Goal: Task Accomplishment & Management: Manage account settings

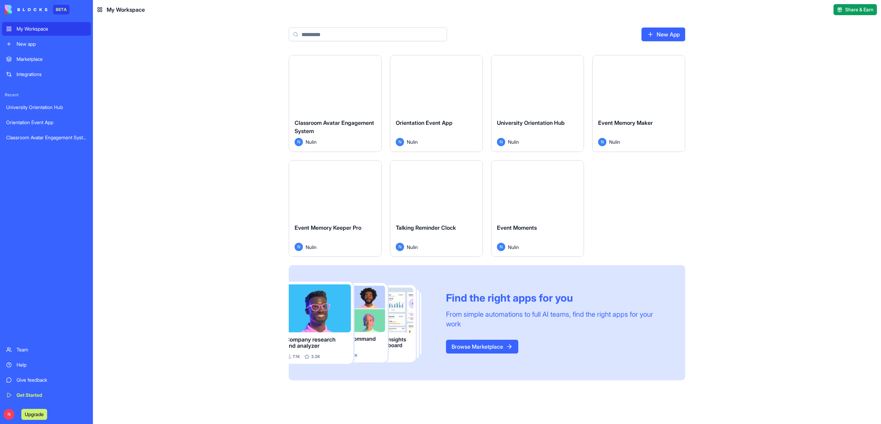
drag, startPoint x: 0, startPoint y: 0, endPoint x: 311, endPoint y: 102, distance: 327.7
click at [311, 102] on div "Launch" at bounding box center [335, 84] width 92 height 58
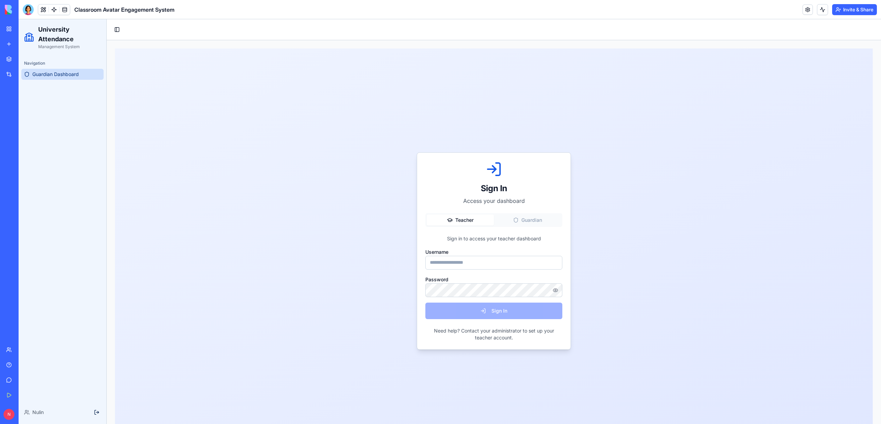
click at [69, 69] on link "Guardian Dashboard" at bounding box center [62, 74] width 82 height 11
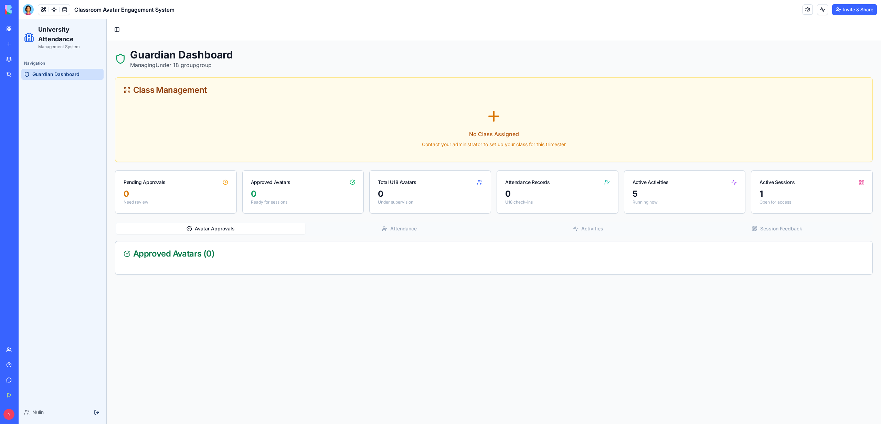
click at [413, 233] on button "Attendance" at bounding box center [399, 228] width 189 height 11
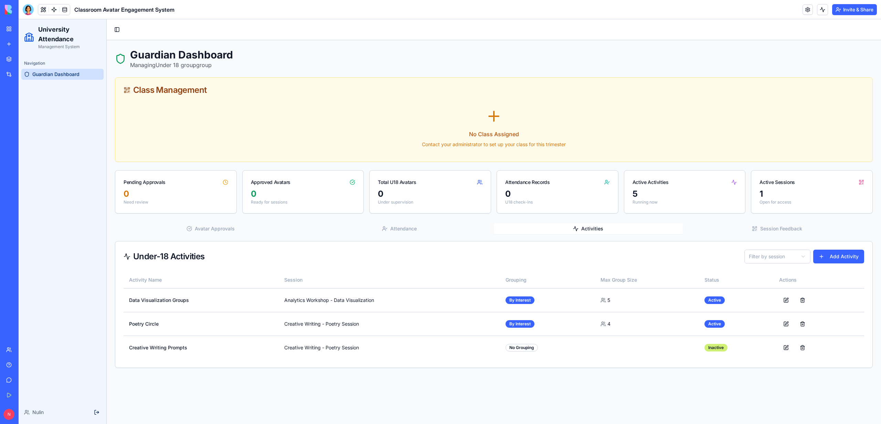
click at [574, 233] on button "Activities" at bounding box center [588, 228] width 189 height 11
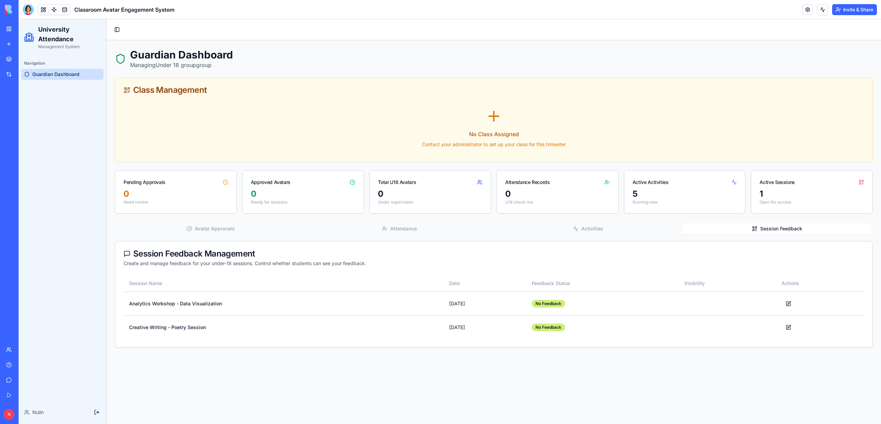
click at [793, 225] on button "Session Feedback" at bounding box center [777, 228] width 189 height 11
click at [23, 28] on div "My Workspace" at bounding box center [21, 28] width 9 height 7
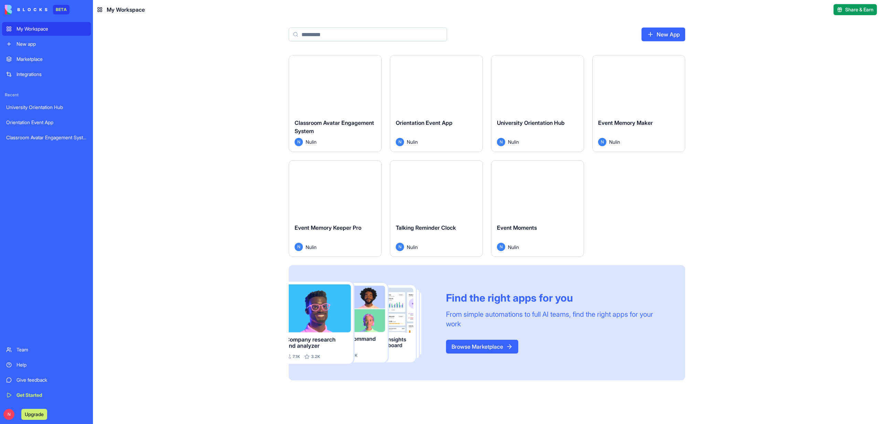
click at [417, 126] on span "Orientation Event App" at bounding box center [424, 122] width 57 height 7
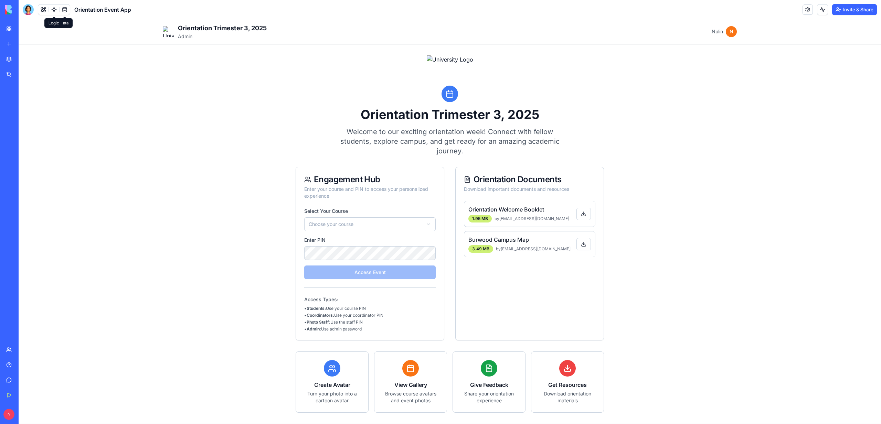
click at [50, 9] on link at bounding box center [54, 9] width 10 height 10
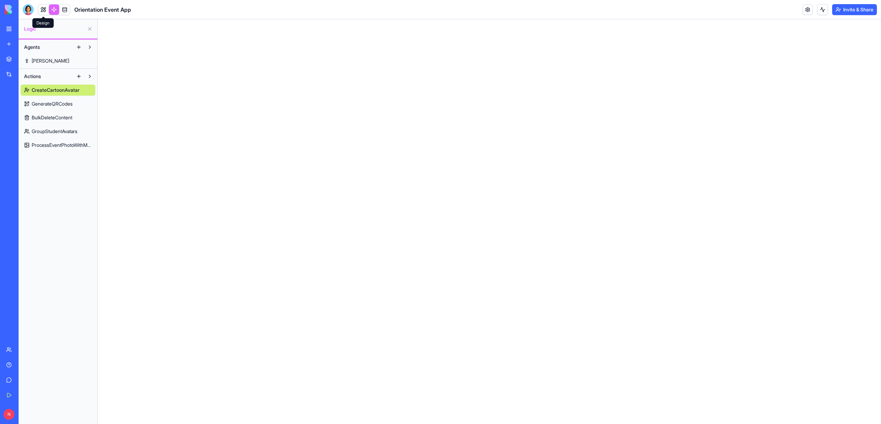
click at [46, 9] on link at bounding box center [43, 9] width 10 height 10
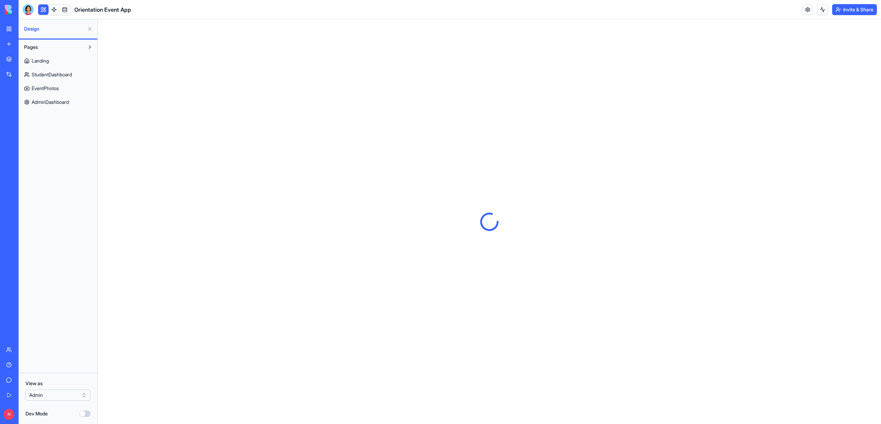
click at [49, 64] on span "Landing" at bounding box center [40, 60] width 17 height 7
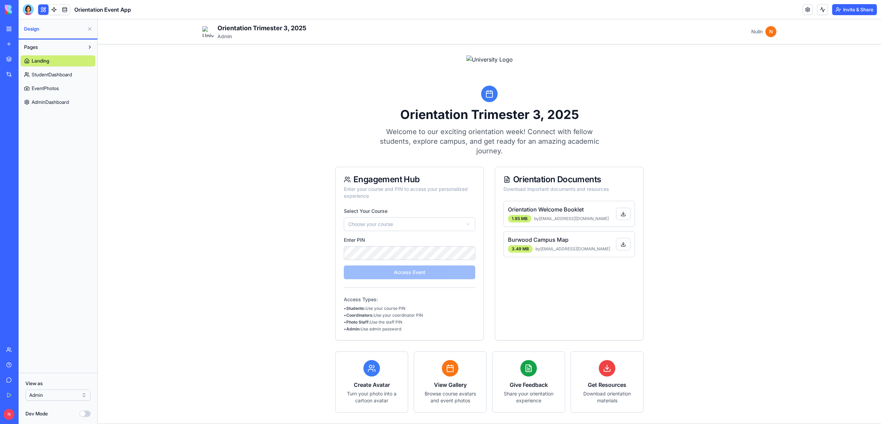
click at [50, 78] on link "StudentDashboard" at bounding box center [58, 74] width 75 height 11
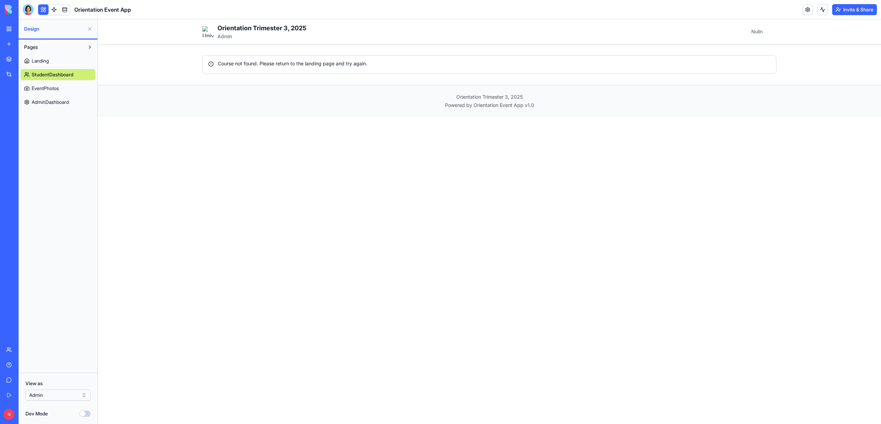
click at [51, 88] on span "EventPhotos" at bounding box center [45, 88] width 27 height 7
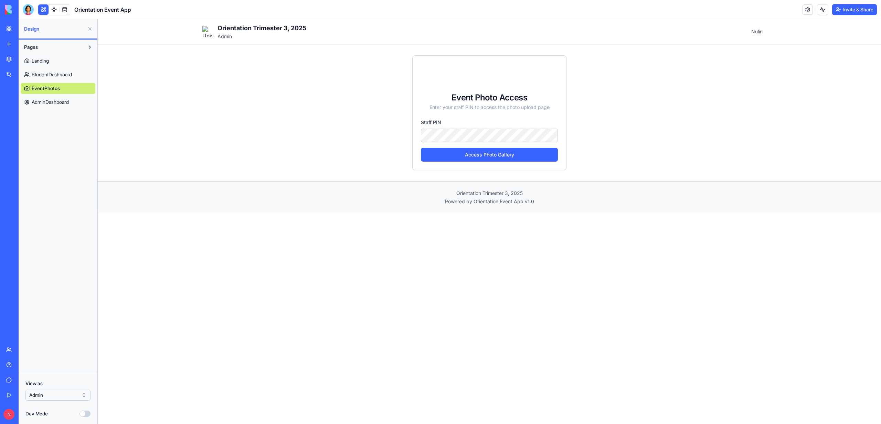
click at [51, 98] on link "AdminDashboard" at bounding box center [58, 102] width 75 height 11
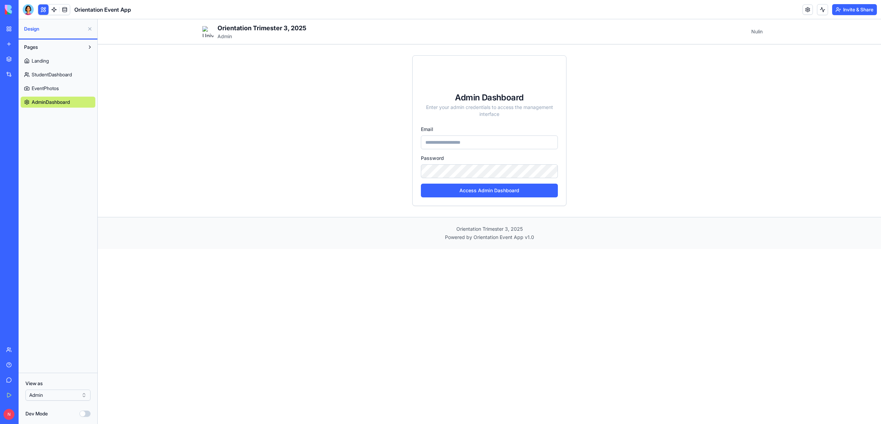
click at [50, 86] on span "EventPhotos" at bounding box center [45, 88] width 27 height 7
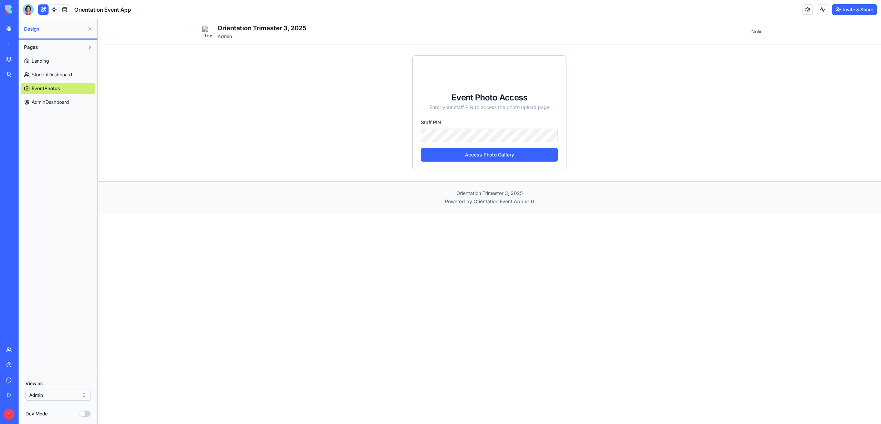
click at [10, 28] on link "My Workspace" at bounding box center [16, 29] width 28 height 14
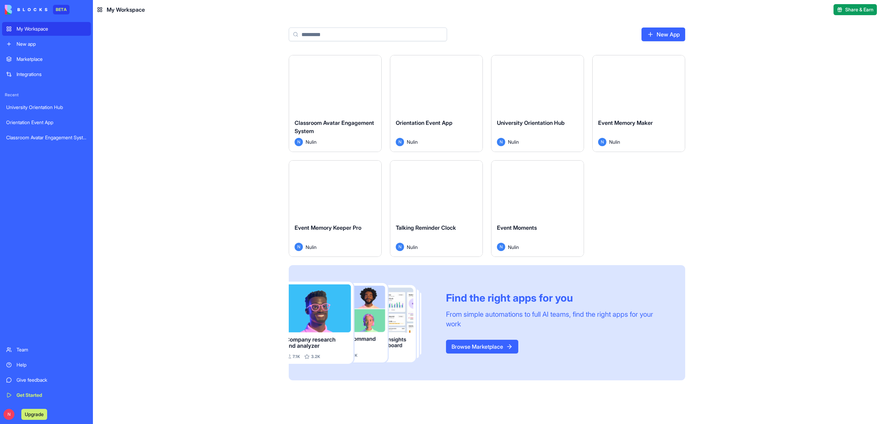
click at [510, 103] on div "Launch" at bounding box center [537, 84] width 92 height 58
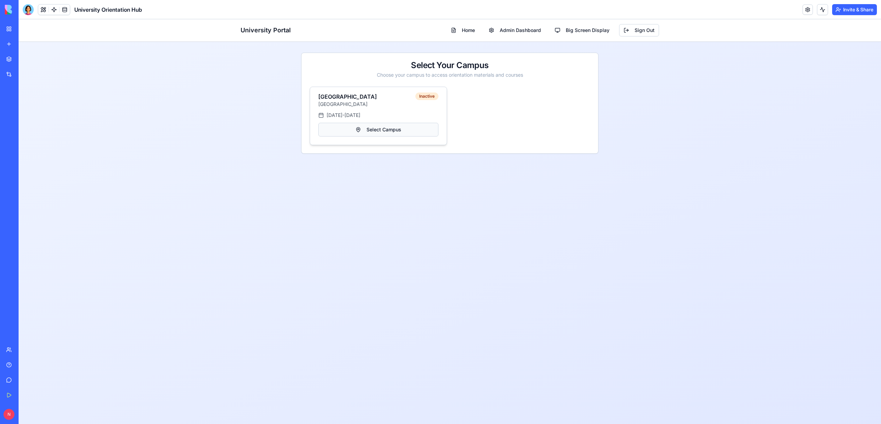
click at [378, 131] on button "Select Campus" at bounding box center [378, 130] width 120 height 14
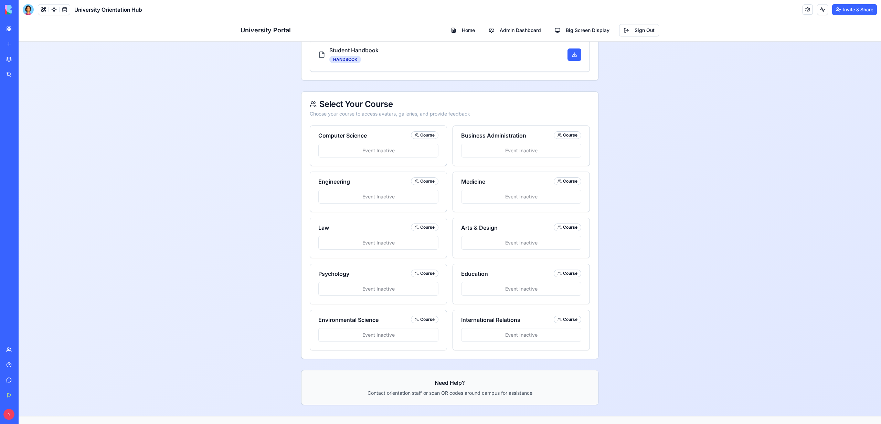
scroll to position [295, 0]
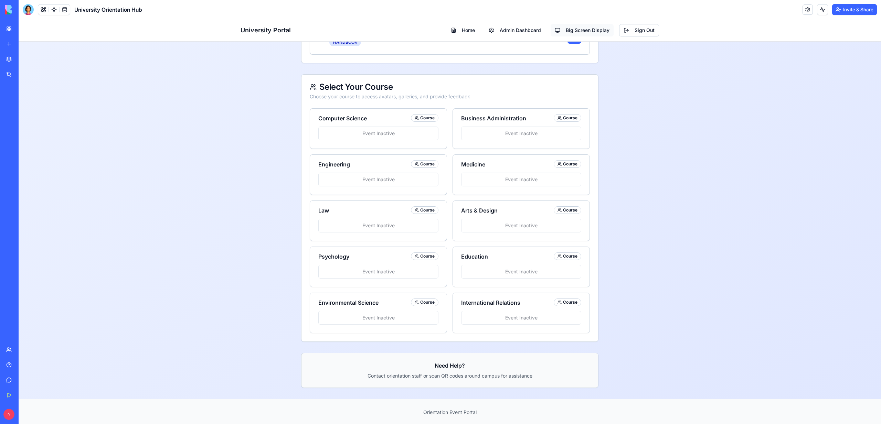
click at [590, 33] on span "Big Screen Display" at bounding box center [588, 30] width 44 height 7
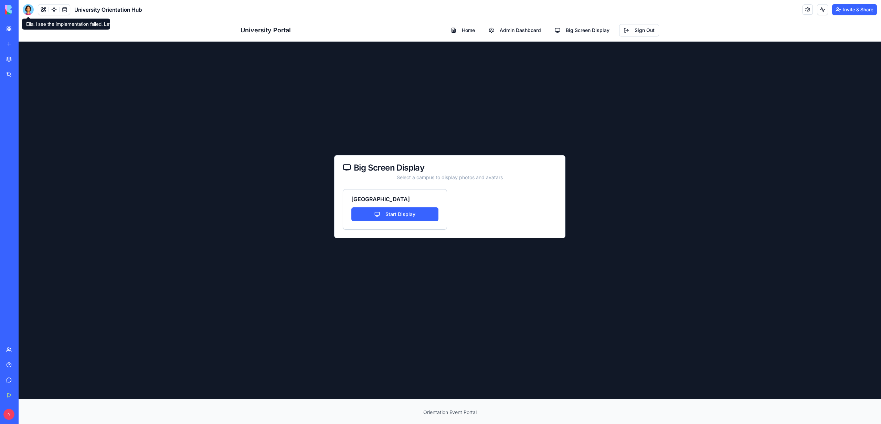
click at [12, 30] on link "My Workspace" at bounding box center [16, 29] width 28 height 14
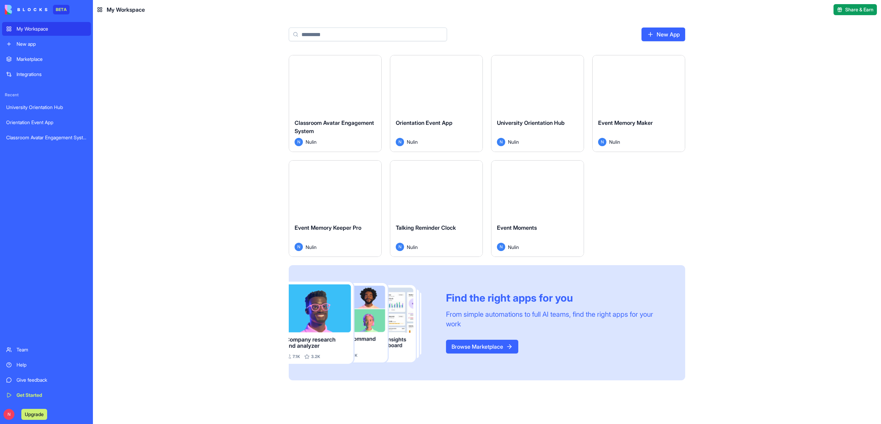
click at [648, 97] on div "Launch" at bounding box center [639, 84] width 92 height 58
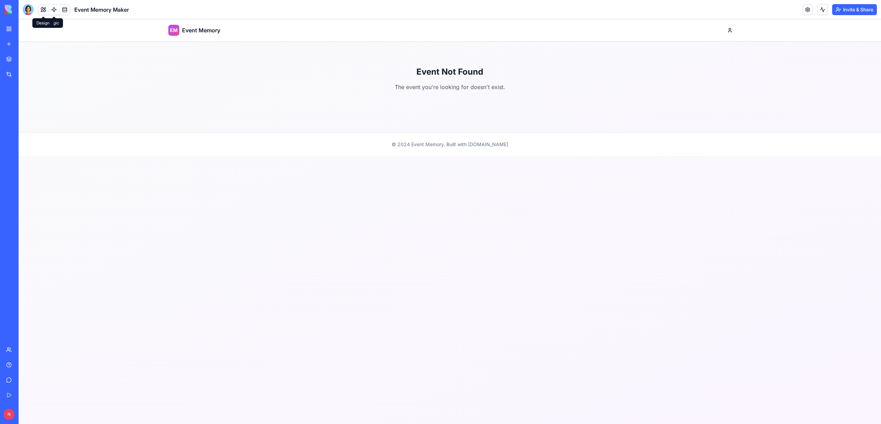
click at [45, 11] on button at bounding box center [43, 9] width 10 height 10
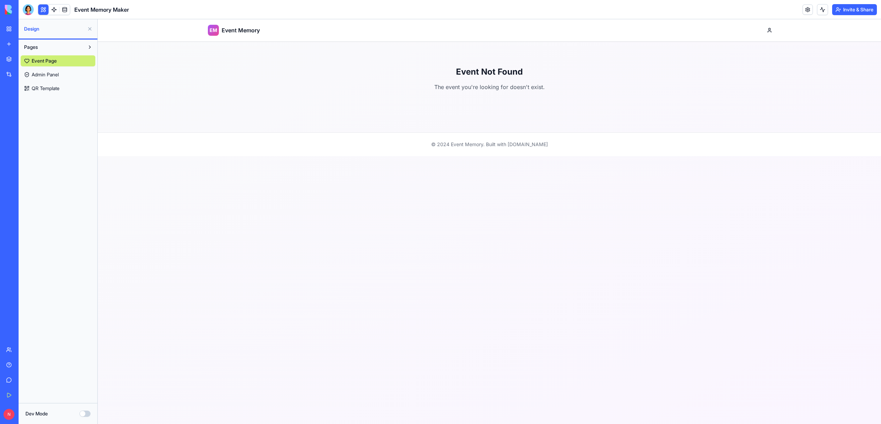
click at [45, 75] on span "Admin Panel" at bounding box center [45, 74] width 27 height 7
click at [47, 88] on span "QR Template" at bounding box center [46, 88] width 28 height 7
click at [11, 26] on link "My Workspace" at bounding box center [16, 29] width 28 height 14
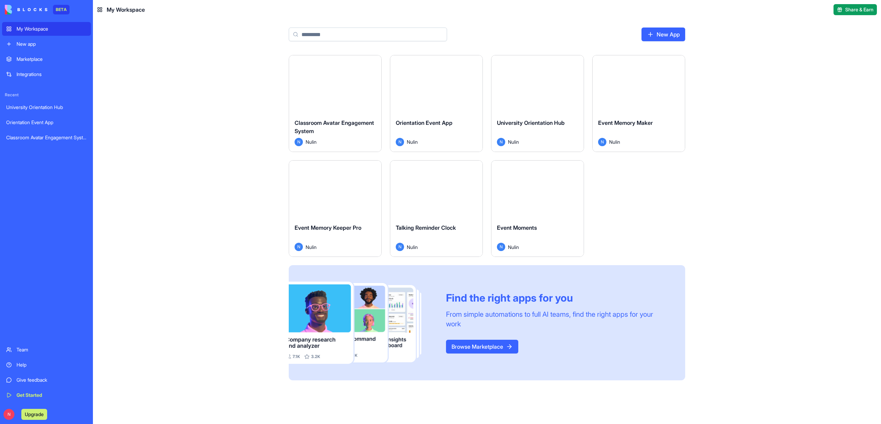
click at [349, 193] on button "Launch" at bounding box center [335, 189] width 52 height 14
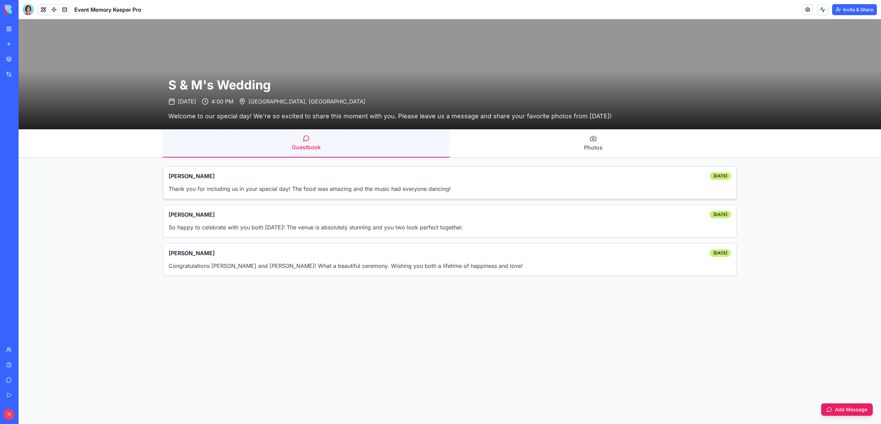
click at [311, 185] on p "Thank you for including us in your special day! The food was amazing and the mu…" at bounding box center [450, 188] width 562 height 9
click at [693, 150] on button "Photos" at bounding box center [593, 143] width 287 height 28
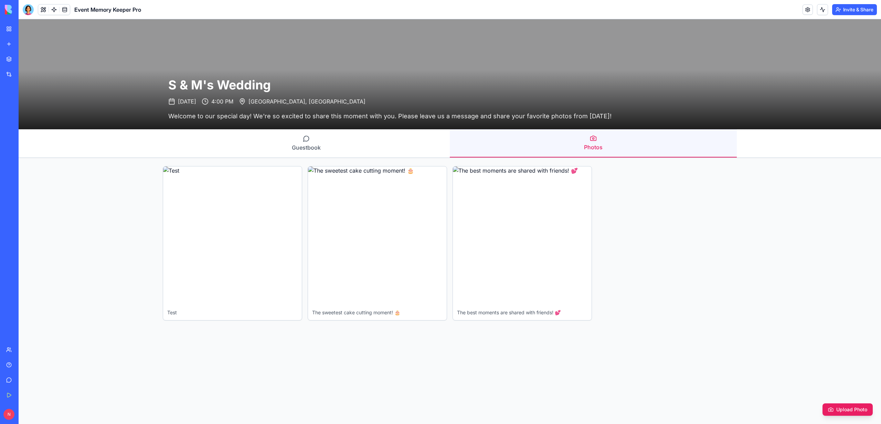
click at [8, 33] on link "My Workspace" at bounding box center [16, 29] width 28 height 14
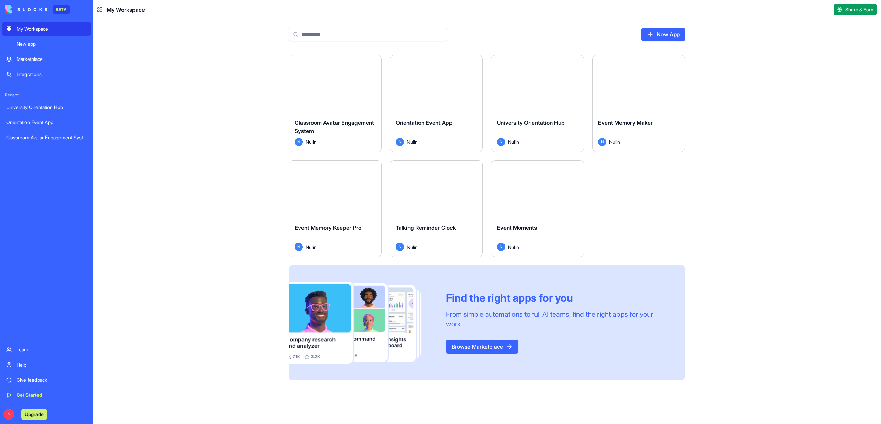
click at [370, 200] on div "Launch" at bounding box center [335, 190] width 92 height 58
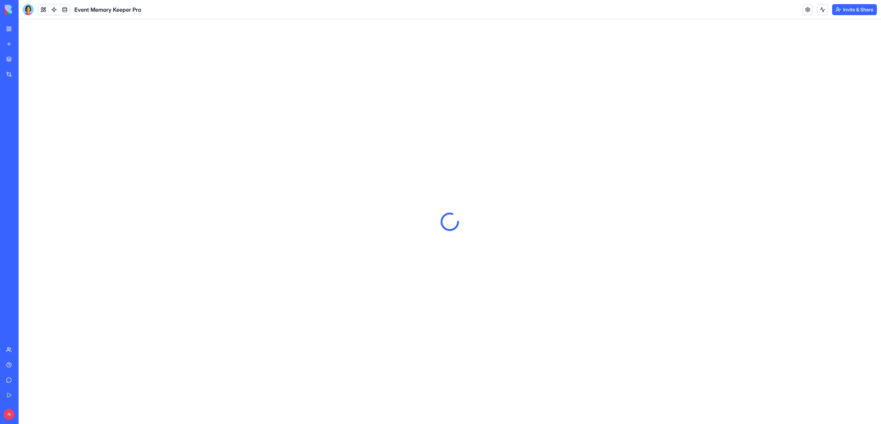
click at [17, 25] on div "My Workspace" at bounding box center [21, 28] width 9 height 7
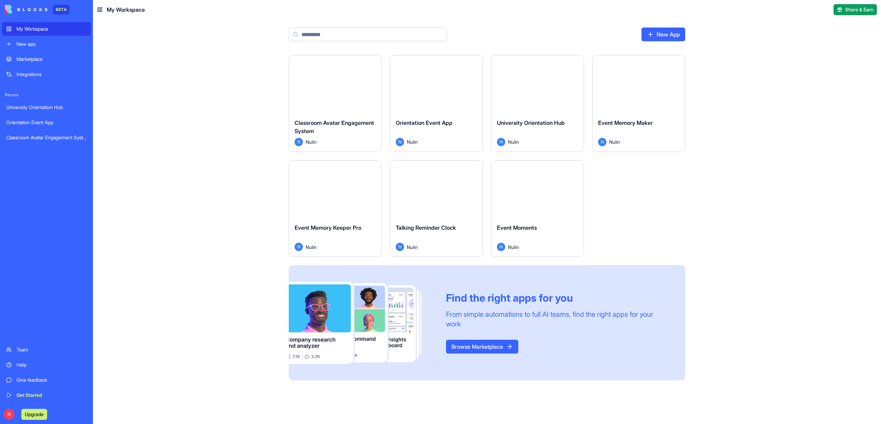
click at [425, 207] on div "Launch" at bounding box center [436, 190] width 92 height 58
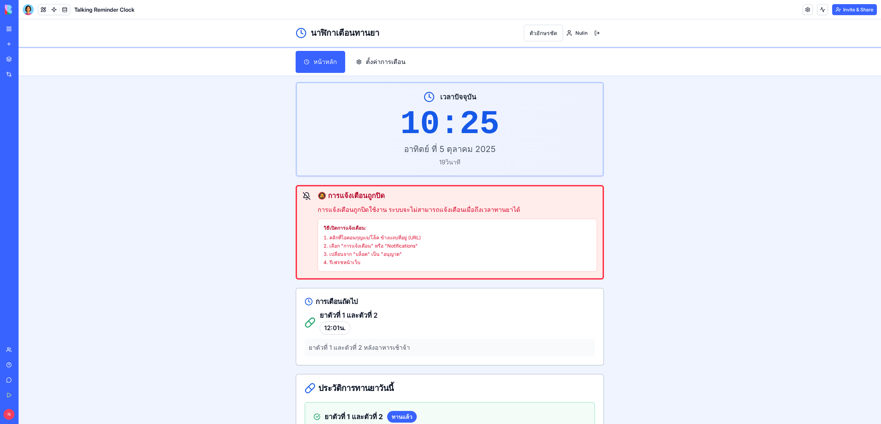
click at [19, 24] on link "My Workspace" at bounding box center [16, 29] width 28 height 14
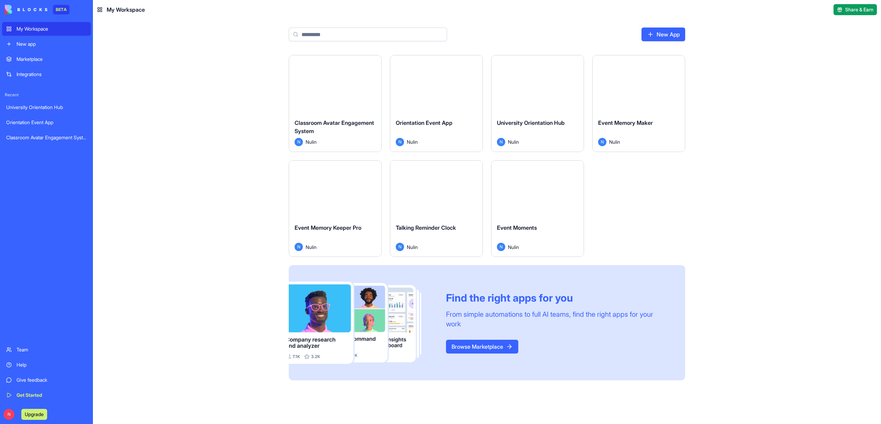
click at [556, 215] on div "Launch" at bounding box center [537, 190] width 92 height 58
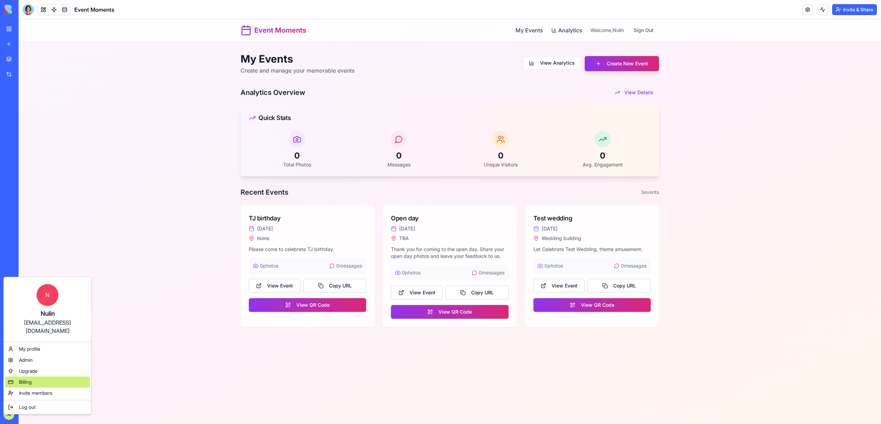
click at [25, 379] on span "Billing" at bounding box center [25, 382] width 13 height 7
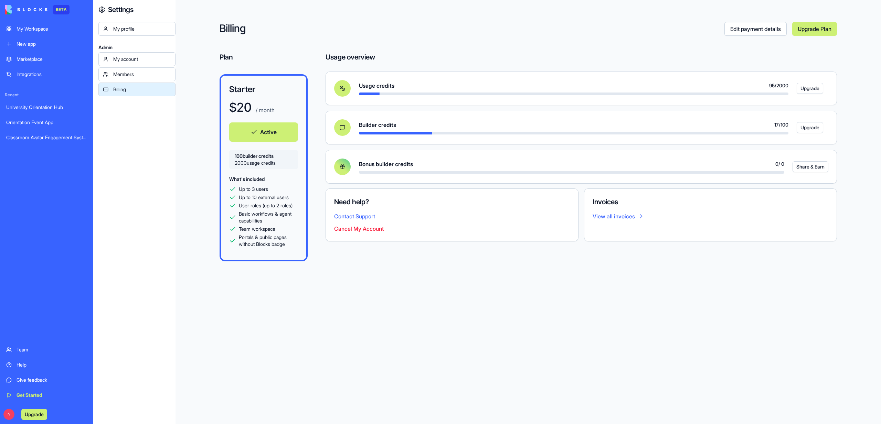
click at [123, 73] on div "Members" at bounding box center [142, 74] width 58 height 7
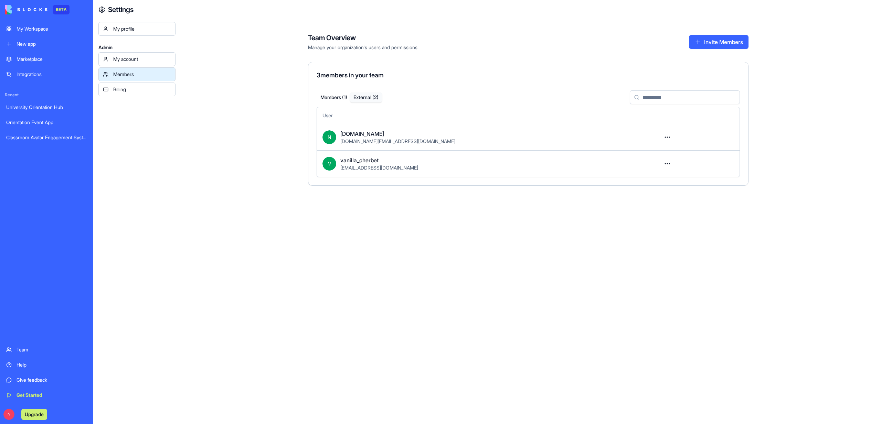
click at [370, 100] on button "External ( 2 )" at bounding box center [366, 98] width 32 height 10
click at [329, 94] on button "Members ( 1 )" at bounding box center [334, 98] width 32 height 10
click at [371, 102] on div "Members ( 1 ) External ( 2 )" at bounding box center [350, 97] width 66 height 12
click at [361, 100] on button "External ( 2 )" at bounding box center [366, 98] width 32 height 10
click at [329, 102] on div "Members ( 1 ) External ( 2 )" at bounding box center [350, 97] width 66 height 12
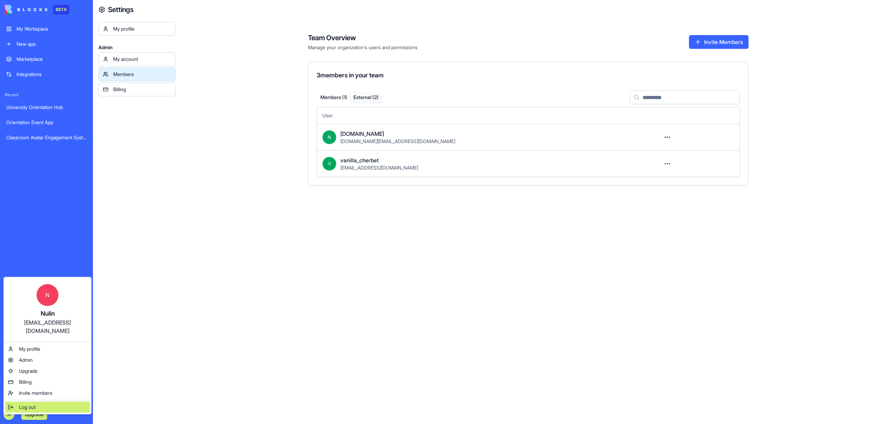
click at [19, 404] on span "Log out" at bounding box center [27, 407] width 17 height 7
